Goal: Register for event/course

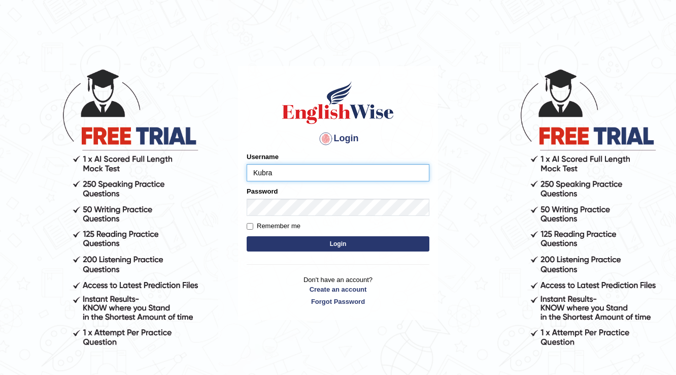
type input "Kubra"
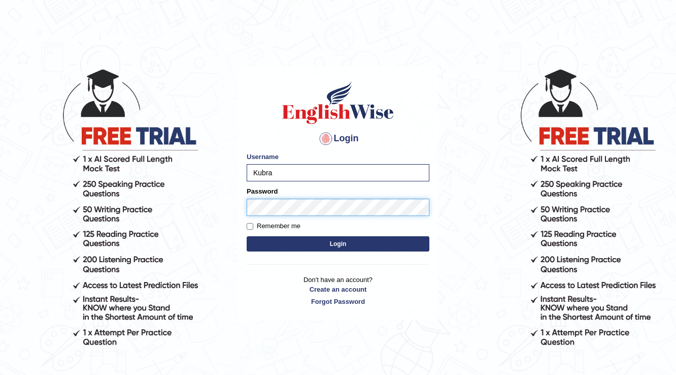
click at [247, 236] on button "Login" at bounding box center [338, 243] width 183 height 15
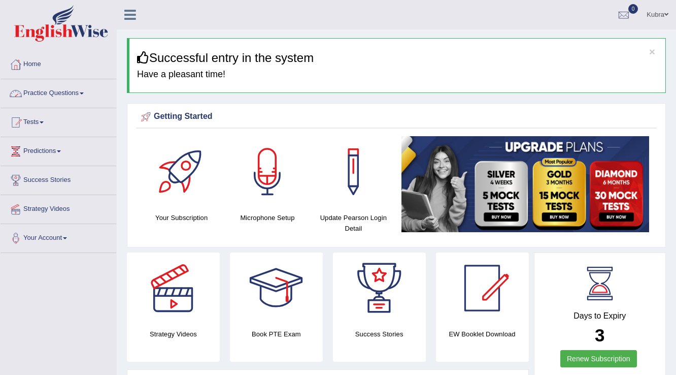
click at [86, 94] on link "Practice Questions" at bounding box center [59, 91] width 116 height 25
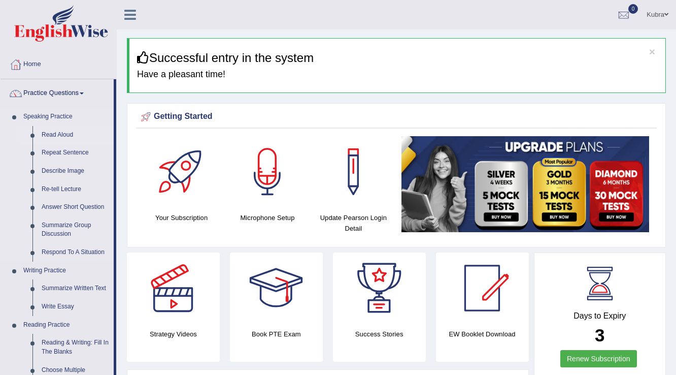
click at [57, 130] on link "Read Aloud" at bounding box center [75, 135] width 77 height 18
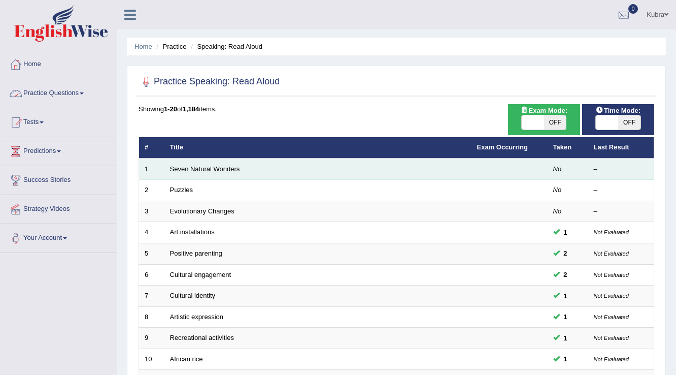
click at [223, 166] on link "Seven Natural Wonders" at bounding box center [205, 169] width 70 height 8
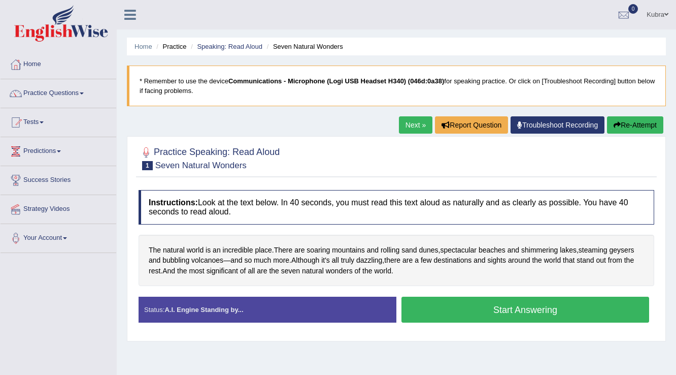
click at [500, 309] on button "Start Answering" at bounding box center [525, 309] width 248 height 26
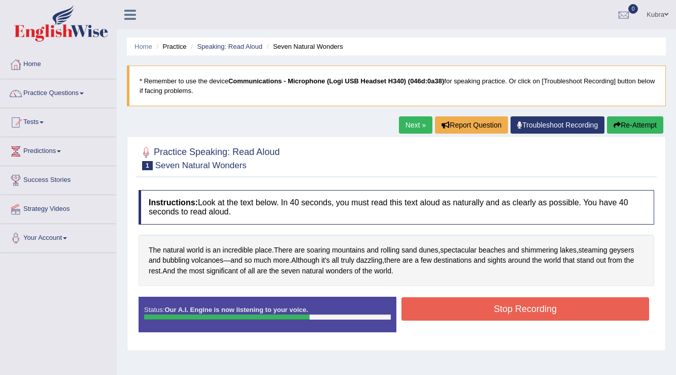
click at [500, 309] on button "Stop Recording" at bounding box center [525, 308] width 248 height 23
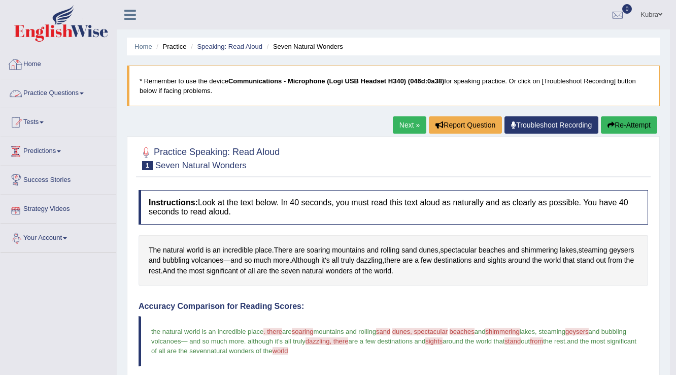
click at [49, 93] on link "Practice Questions" at bounding box center [59, 91] width 116 height 25
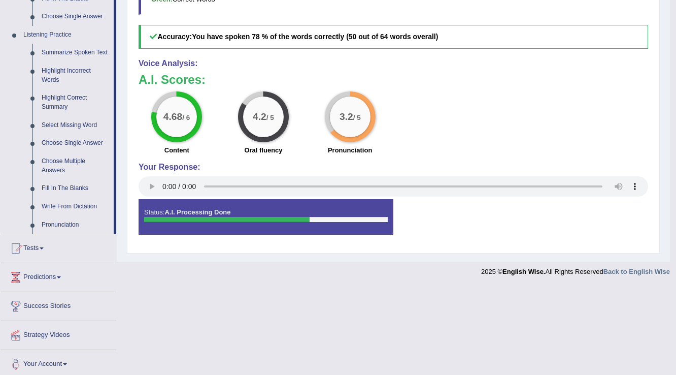
scroll to position [420, 0]
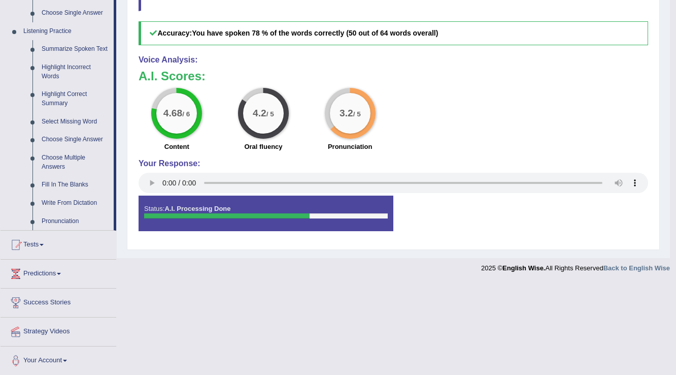
click at [58, 237] on link "Tests" at bounding box center [59, 242] width 116 height 25
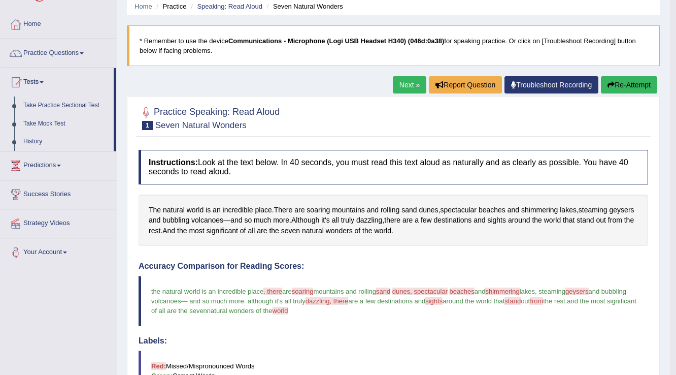
scroll to position [0, 0]
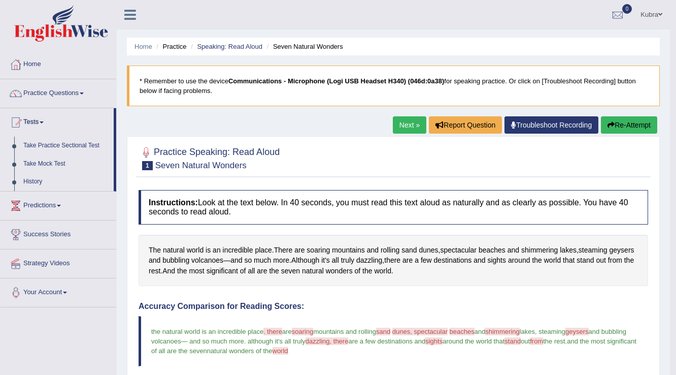
click at [650, 12] on link "Kubra" at bounding box center [651, 13] width 37 height 26
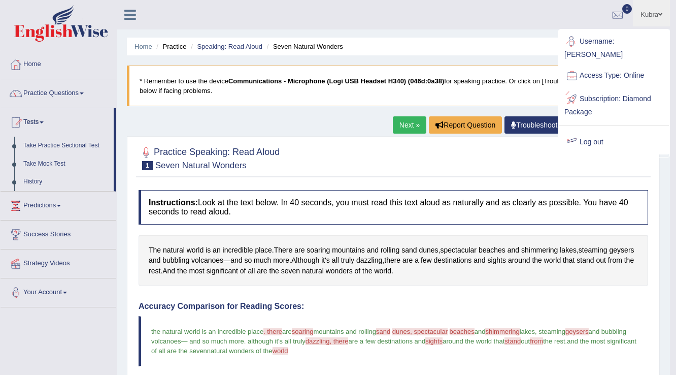
click at [598, 132] on link "Log out" at bounding box center [614, 141] width 110 height 23
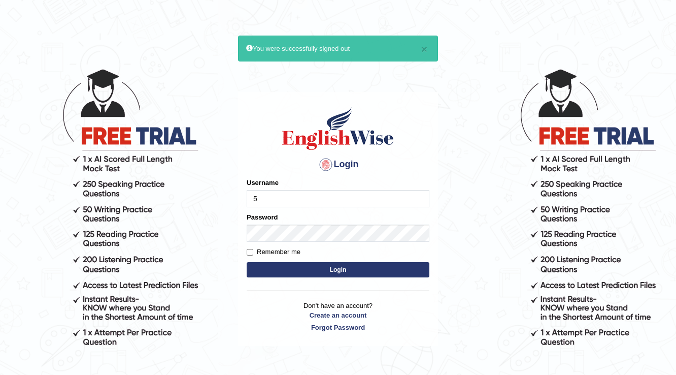
type input "532024"
click at [296, 223] on div "Password" at bounding box center [338, 226] width 183 height 29
click at [299, 266] on button "Login" at bounding box center [338, 269] width 183 height 15
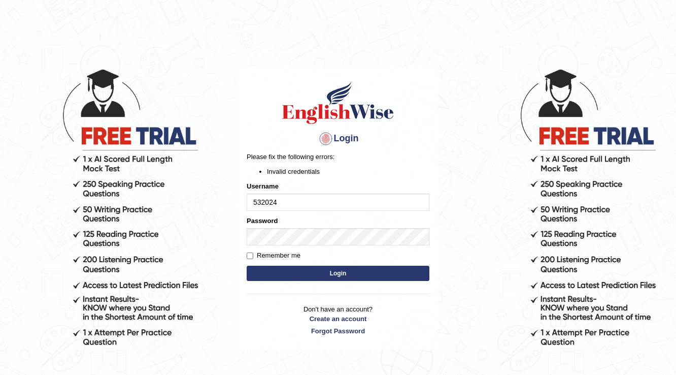
click at [347, 201] on input "532024" at bounding box center [338, 201] width 183 height 17
type input "532024"
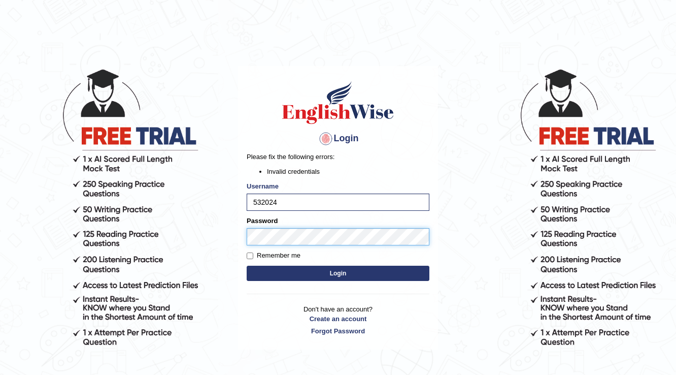
click at [225, 254] on body "Login Please fix the following errors: Invalid credentials Username 532024 Pass…" at bounding box center [338, 221] width 676 height 375
click at [266, 276] on button "Login" at bounding box center [338, 272] width 183 height 15
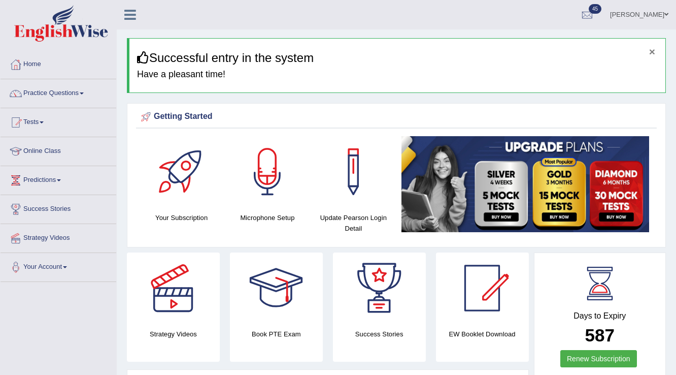
click at [654, 47] on button "×" at bounding box center [652, 51] width 6 height 11
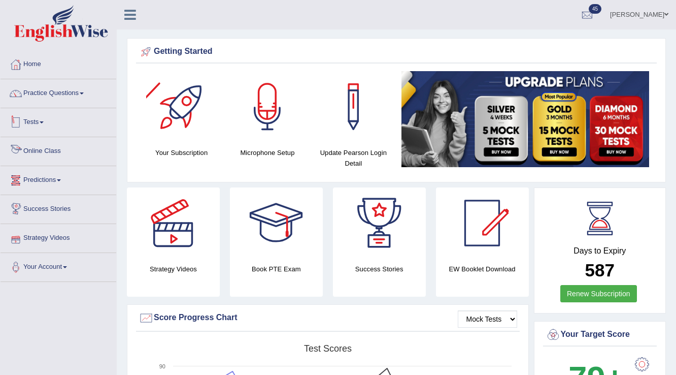
click at [48, 119] on link "Tests" at bounding box center [59, 120] width 116 height 25
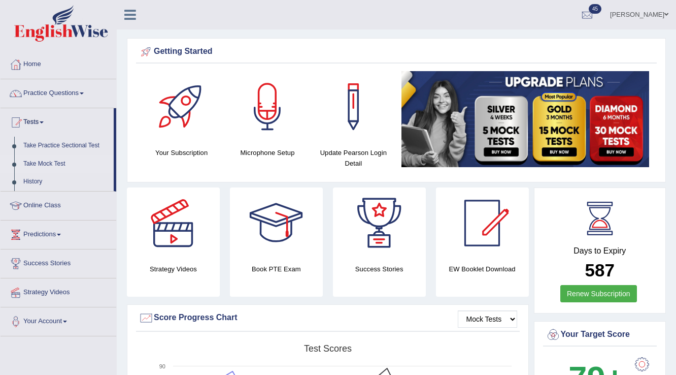
click at [45, 158] on link "Take Mock Test" at bounding box center [66, 164] width 95 height 18
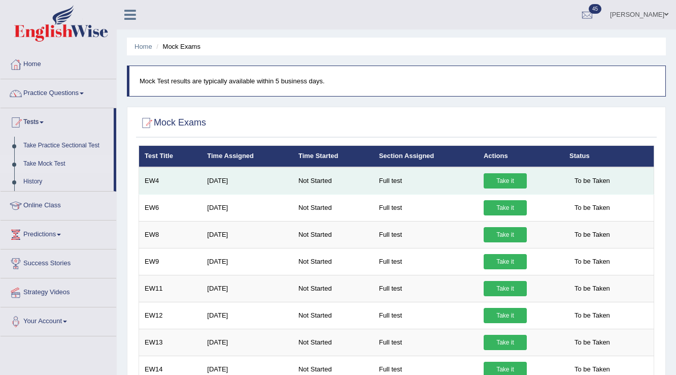
click at [522, 182] on link "Take it" at bounding box center [505, 180] width 43 height 15
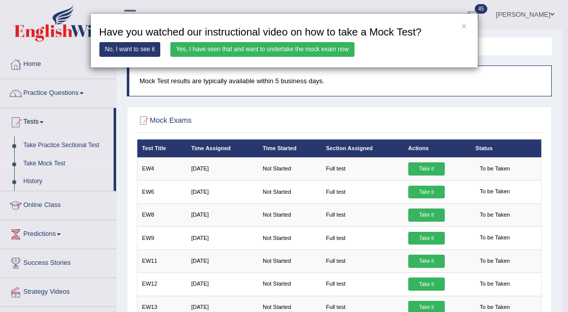
click at [257, 48] on link "Yes, I have seen that and want to undertake the mock exam now" at bounding box center [263, 49] width 184 height 15
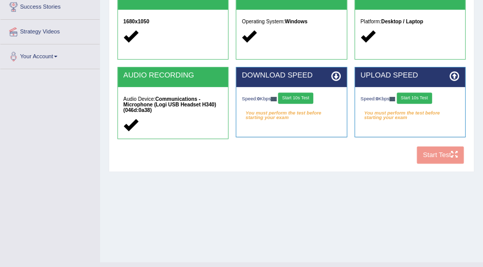
scroll to position [203, 0]
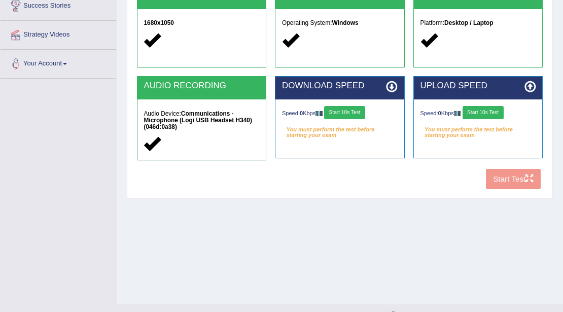
click at [364, 114] on button "Start 10s Test" at bounding box center [344, 112] width 41 height 13
click at [482, 114] on button "Start 10s Test" at bounding box center [483, 112] width 41 height 13
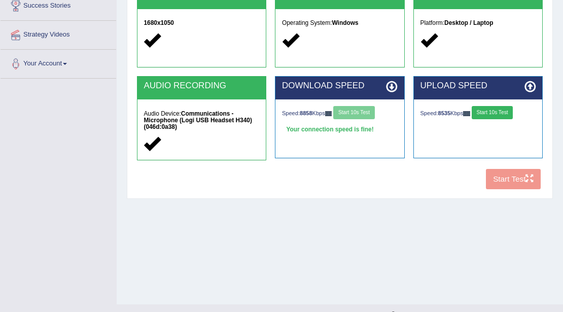
click at [482, 107] on button "Start 10s Test" at bounding box center [492, 112] width 41 height 13
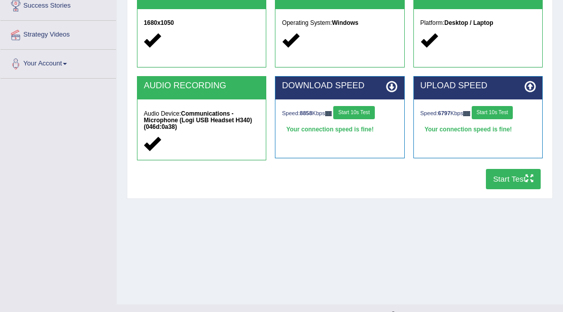
click at [482, 182] on button "Start Test" at bounding box center [513, 179] width 55 height 20
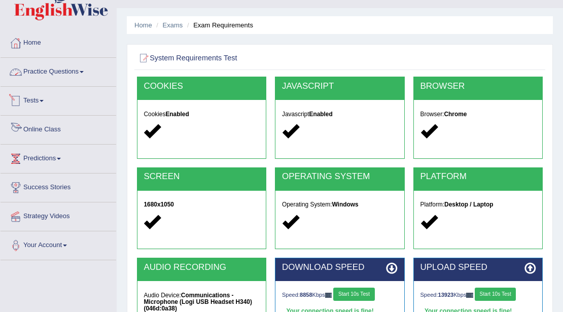
scroll to position [33, 0]
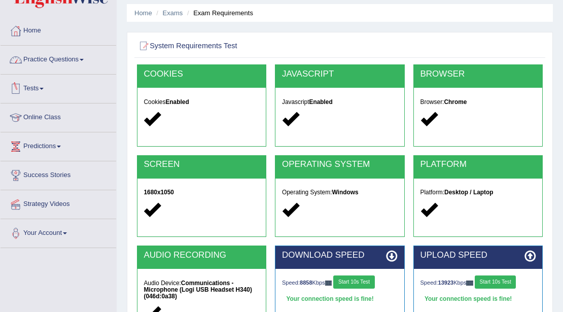
click at [62, 62] on link "Practice Questions" at bounding box center [59, 58] width 116 height 25
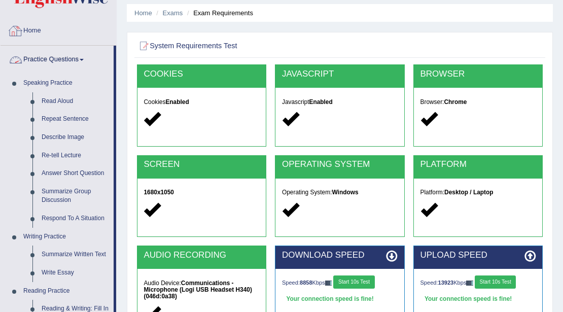
click at [58, 36] on link "Home" at bounding box center [59, 29] width 116 height 25
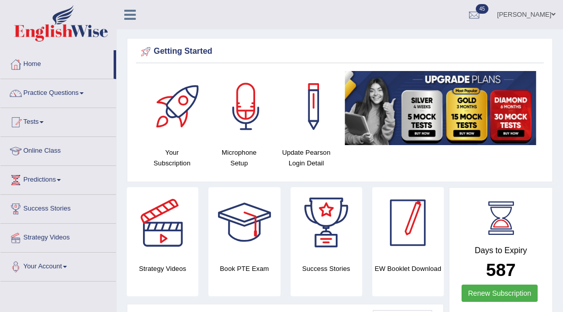
click at [422, 187] on div at bounding box center [407, 222] width 71 height 71
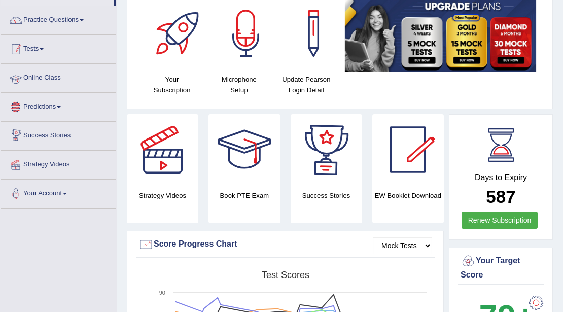
scroll to position [67, 0]
